Goal: Consume media (video, audio)

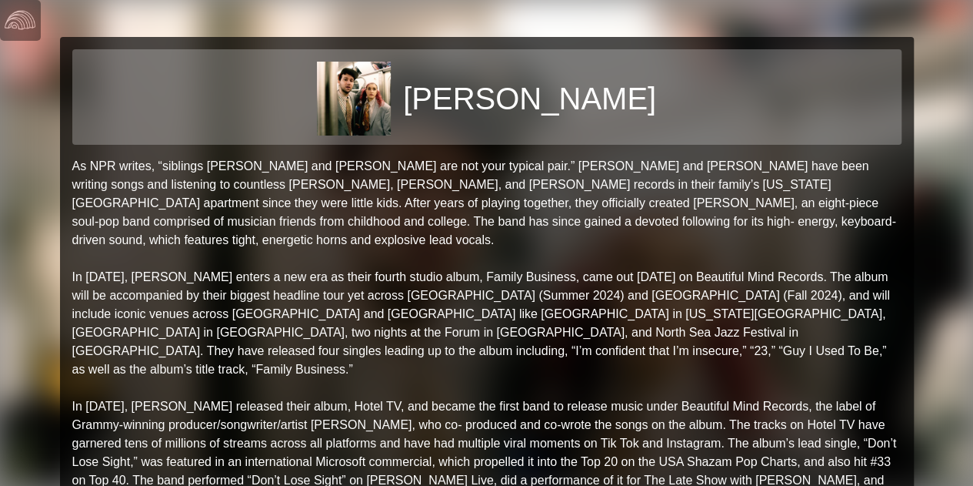
drag, startPoint x: 203, startPoint y: 167, endPoint x: 164, endPoint y: 171, distance: 39.4
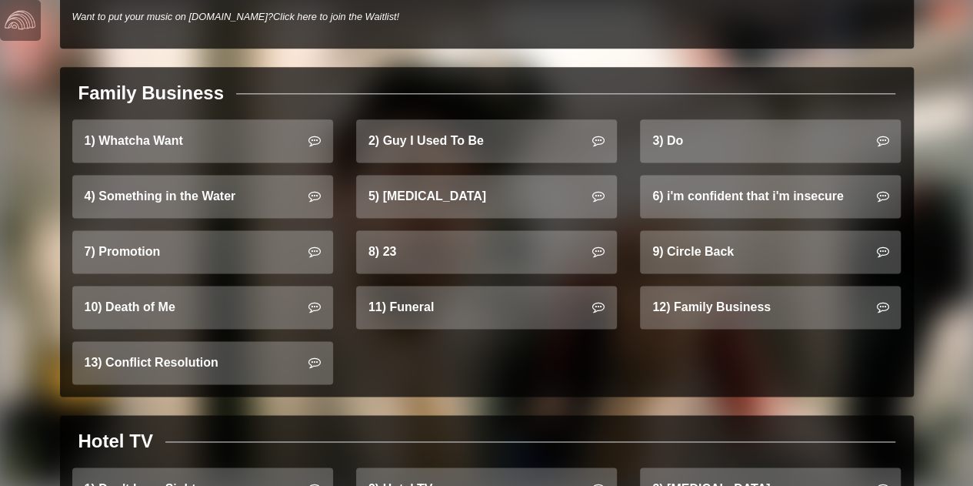
scroll to position [985, 0]
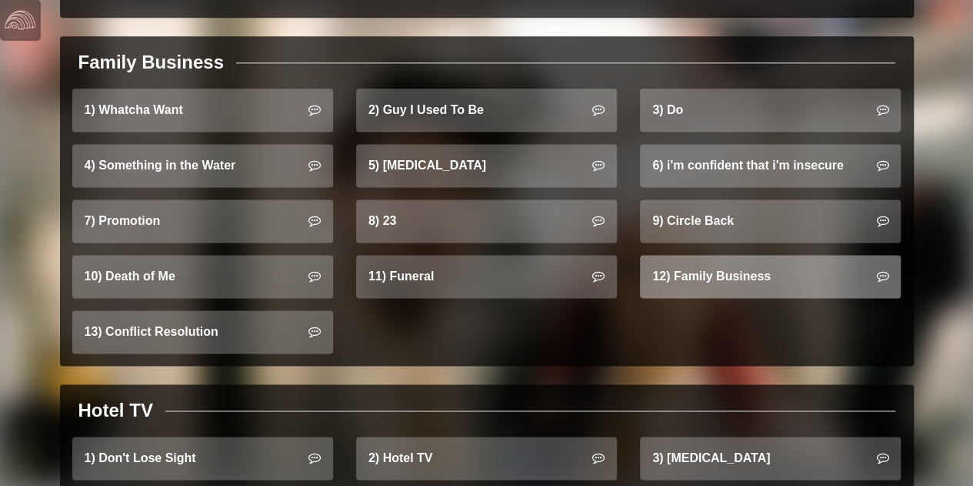
click at [684, 265] on link "12) Family Business" at bounding box center [770, 276] width 261 height 43
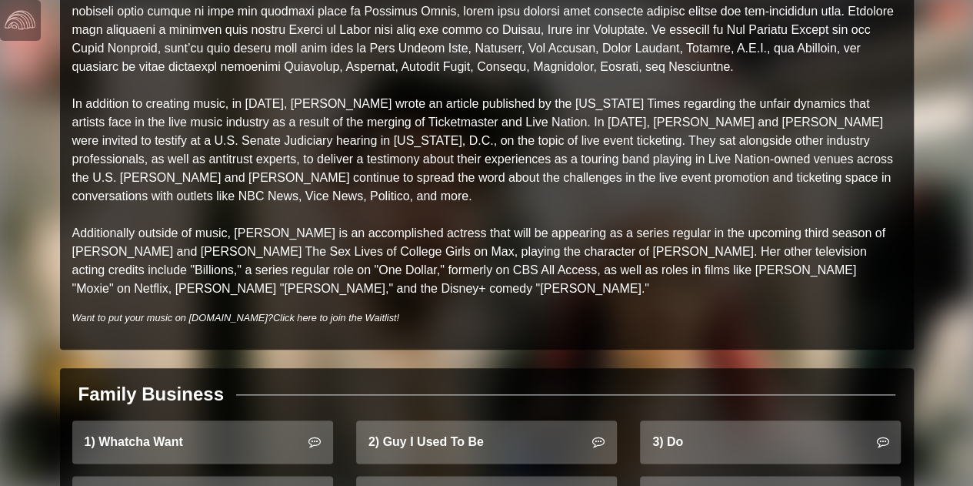
scroll to position [642, 0]
